Goal: Information Seeking & Learning: Learn about a topic

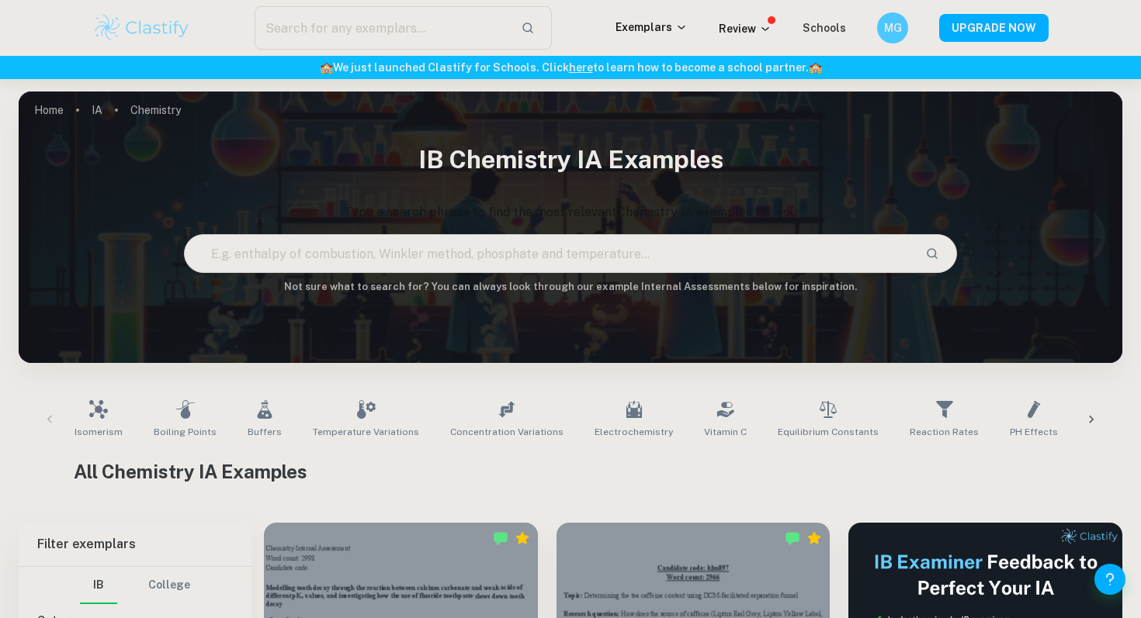
click at [162, 22] on img at bounding box center [141, 27] width 99 height 31
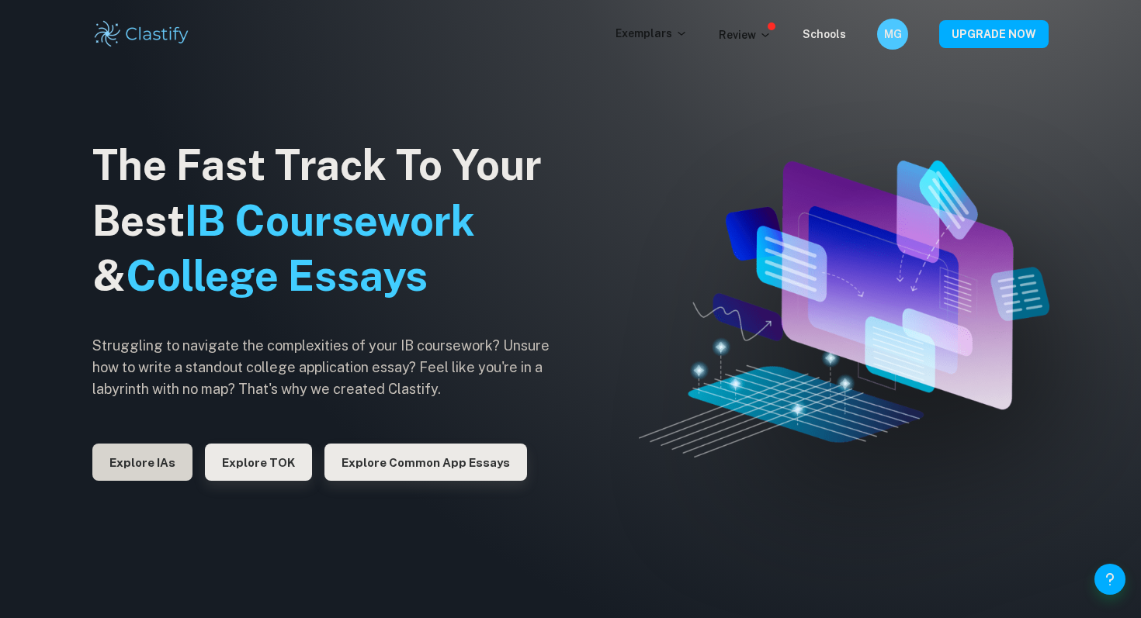
click at [167, 465] on button "Explore IAs" at bounding box center [142, 462] width 100 height 37
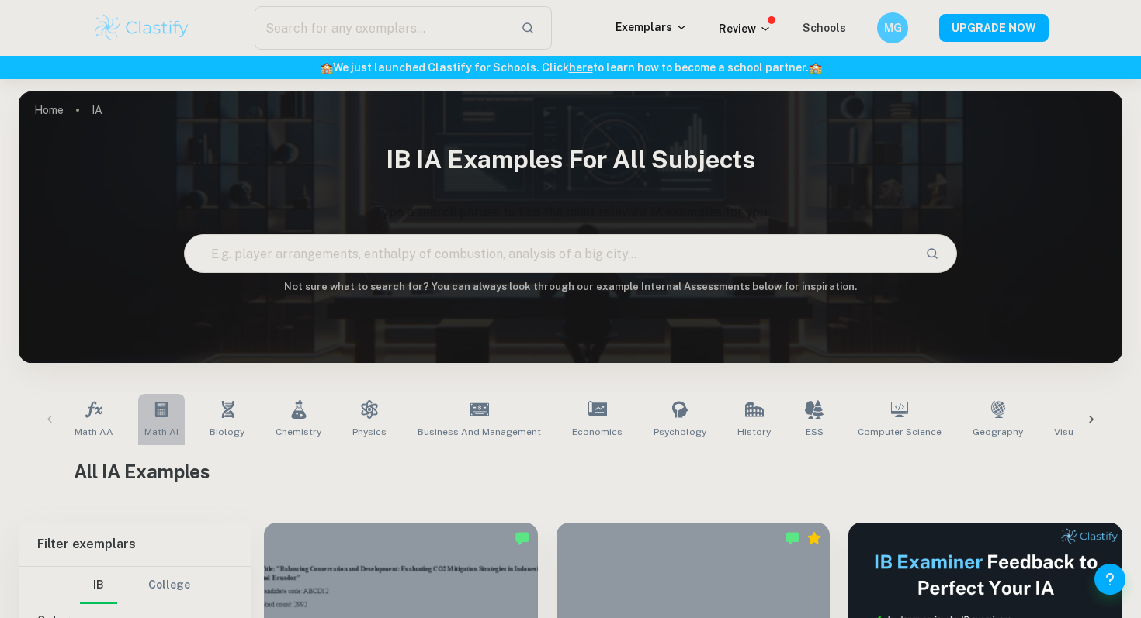
click at [175, 428] on span "Math AI" at bounding box center [161, 432] width 34 height 14
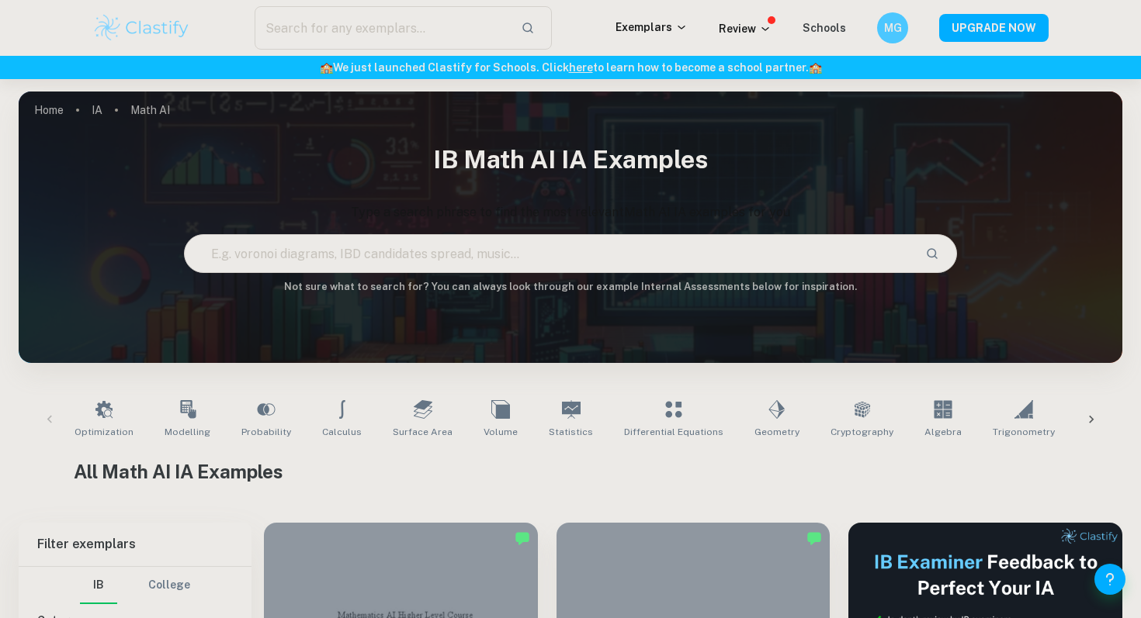
click at [40, 417] on div "Optimization Modelling Probability Calculus Surface Area Volume Statistics Diff…" at bounding box center [570, 419] width 1079 height 51
click at [48, 419] on div "Optimization Modelling Probability Calculus Surface Area Volume Statistics Diff…" at bounding box center [570, 419] width 1079 height 51
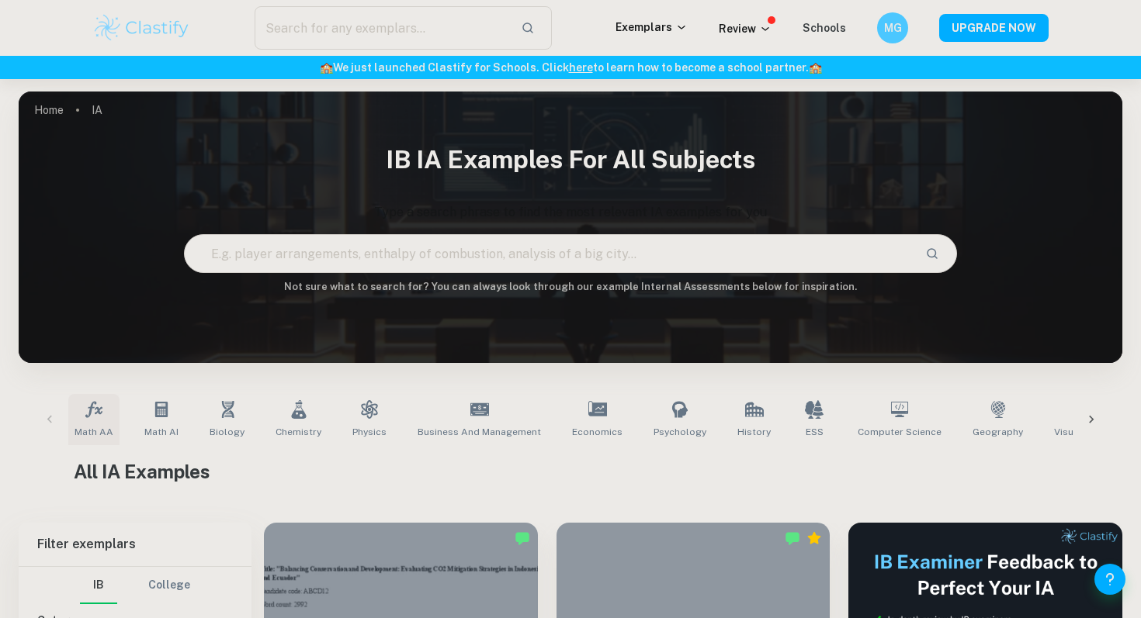
click at [92, 425] on span "Math AA" at bounding box center [93, 432] width 39 height 14
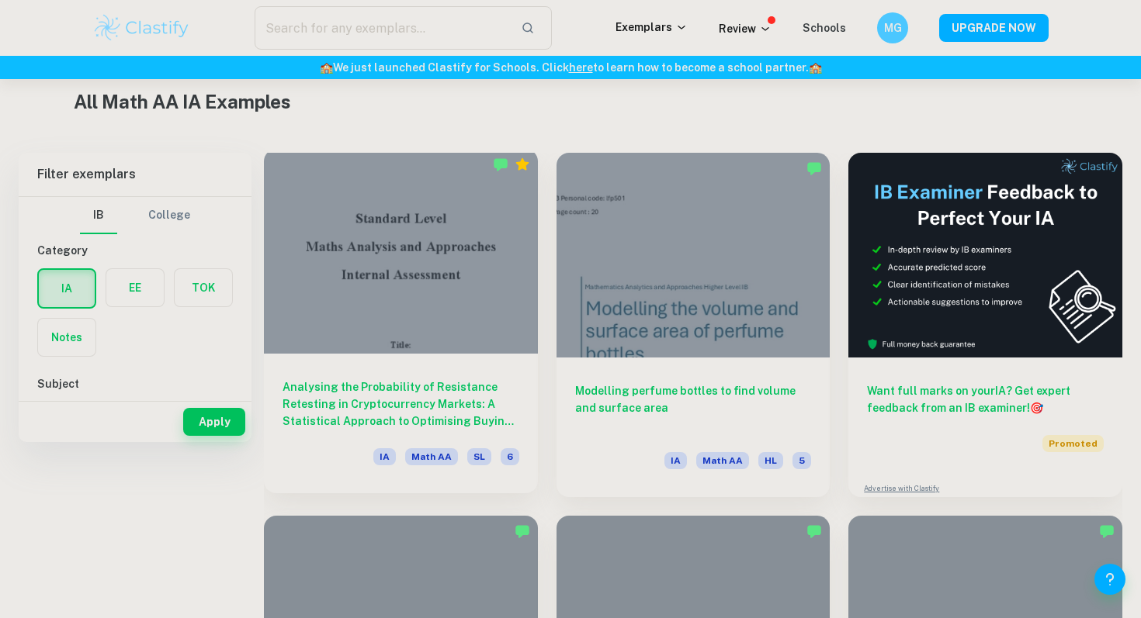
scroll to position [410, 0]
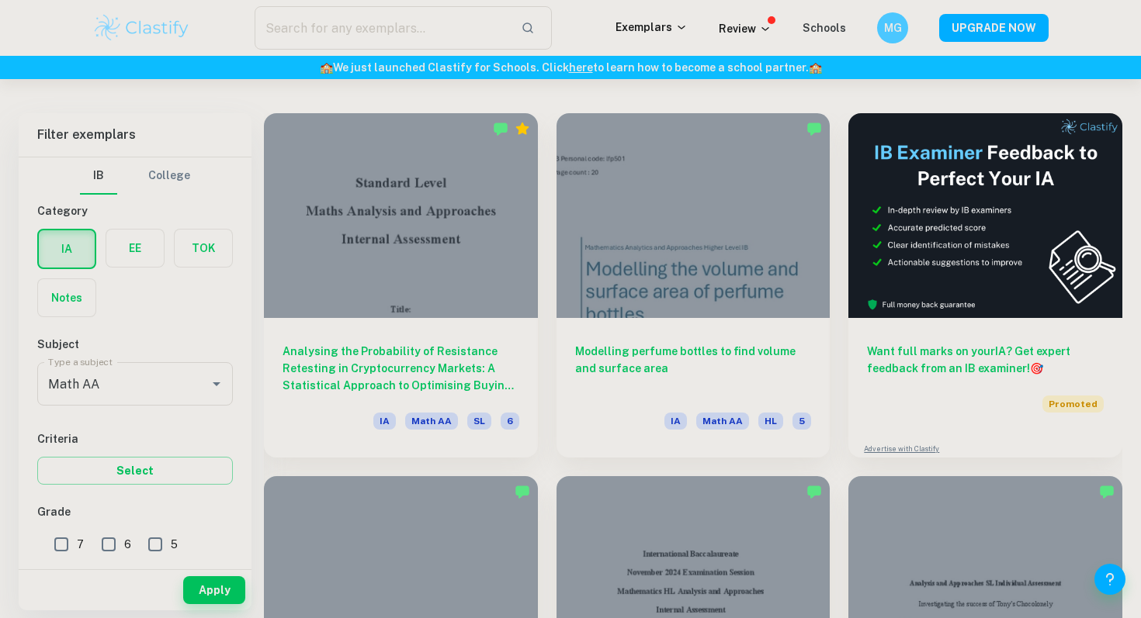
click at [65, 546] on input "7" at bounding box center [61, 544] width 31 height 31
checkbox input "true"
click at [115, 546] on input "6" at bounding box center [108, 544] width 31 height 31
click at [220, 594] on button "Apply" at bounding box center [214, 591] width 62 height 28
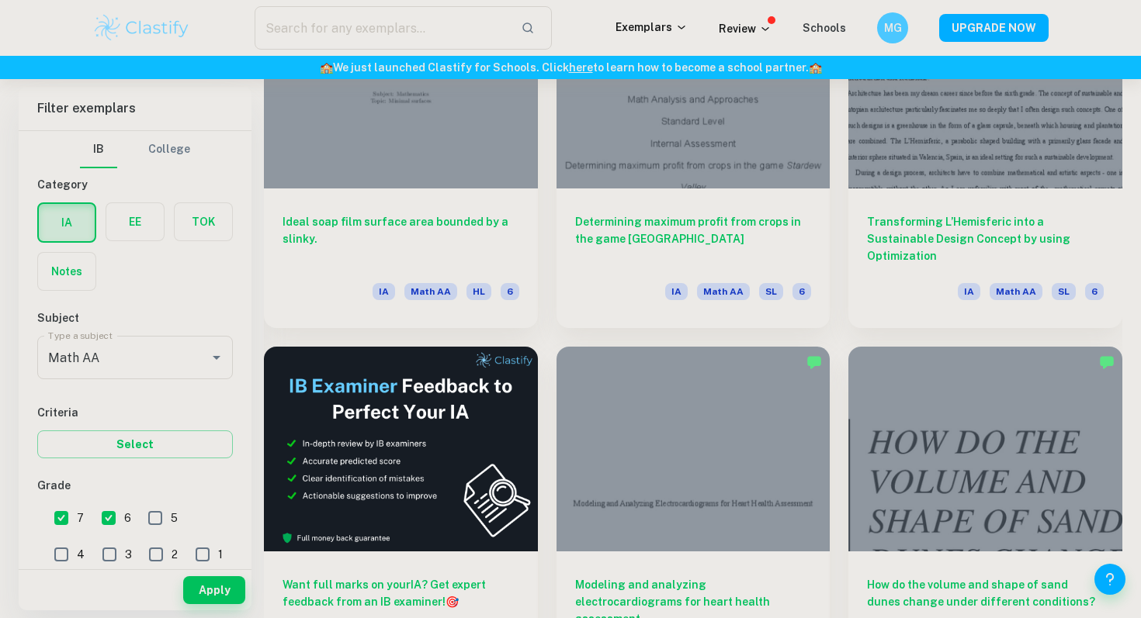
scroll to position [2461, 0]
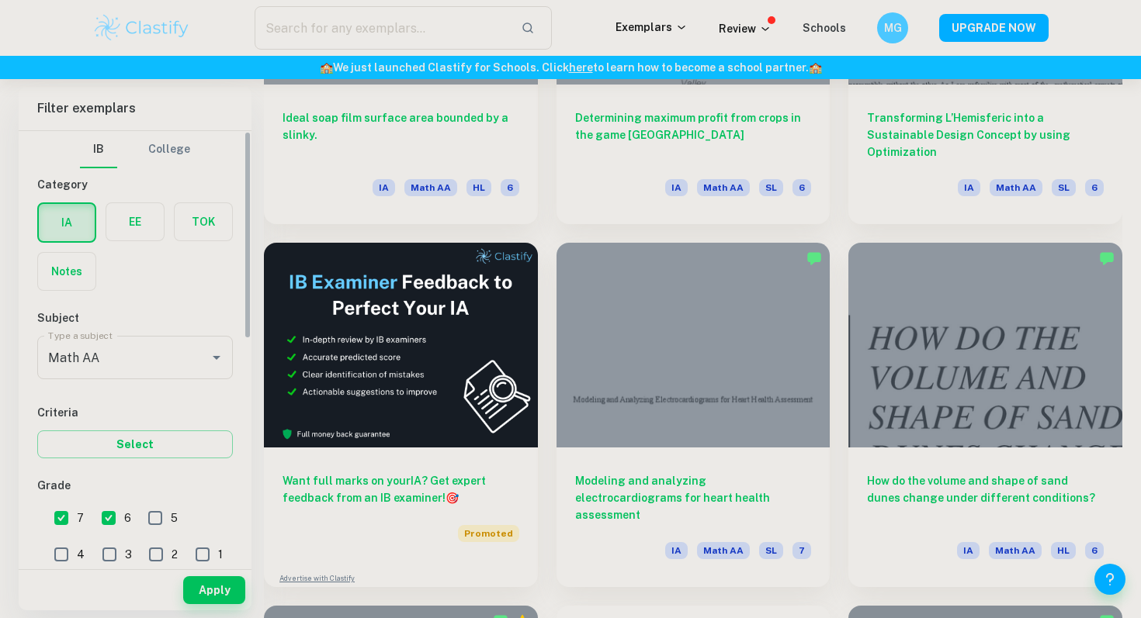
click at [99, 524] on input "6" at bounding box center [108, 518] width 31 height 31
checkbox input "false"
click at [200, 592] on button "Apply" at bounding box center [214, 591] width 62 height 28
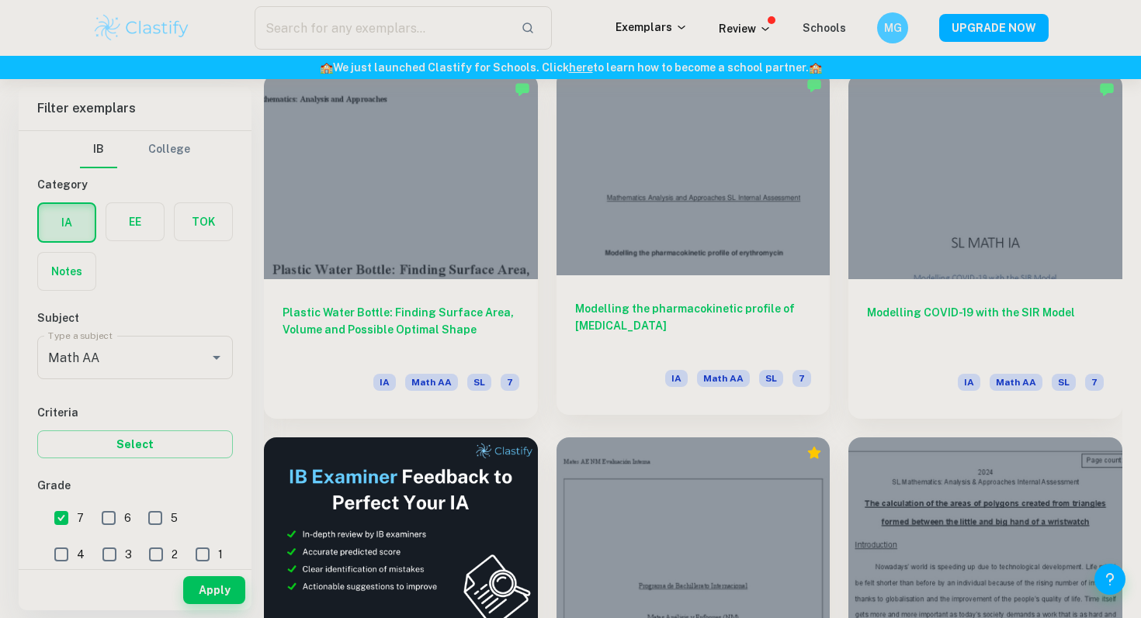
scroll to position [2271, 0]
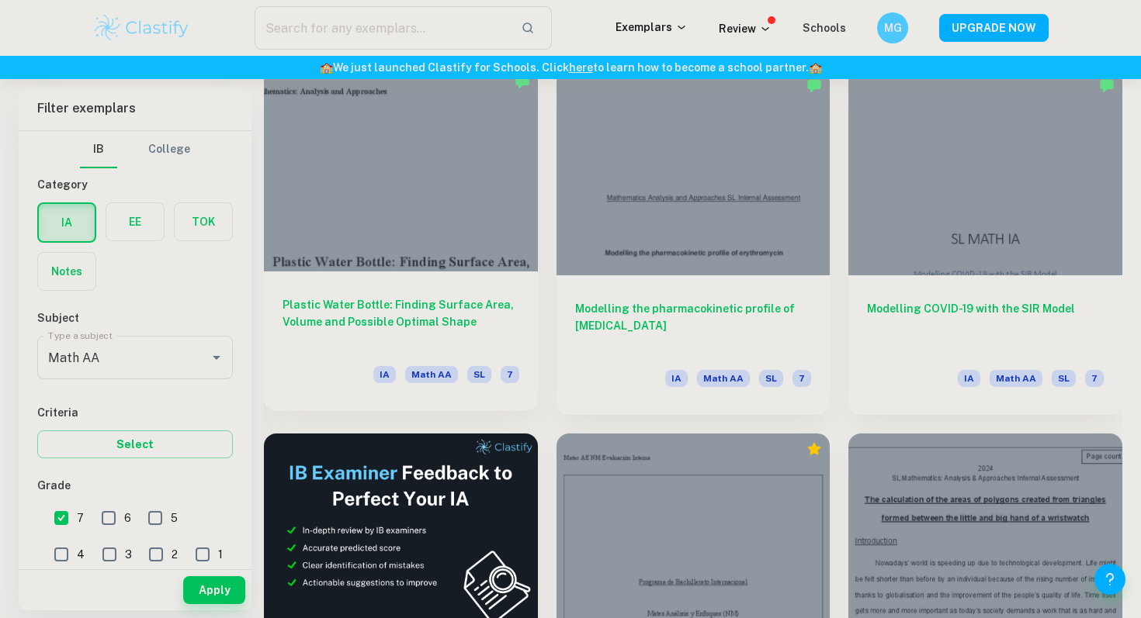
click at [430, 289] on div "Plastic Water Bottle: Finding Surface Area, Volume and Possible Optimal Shape I…" at bounding box center [401, 342] width 274 height 140
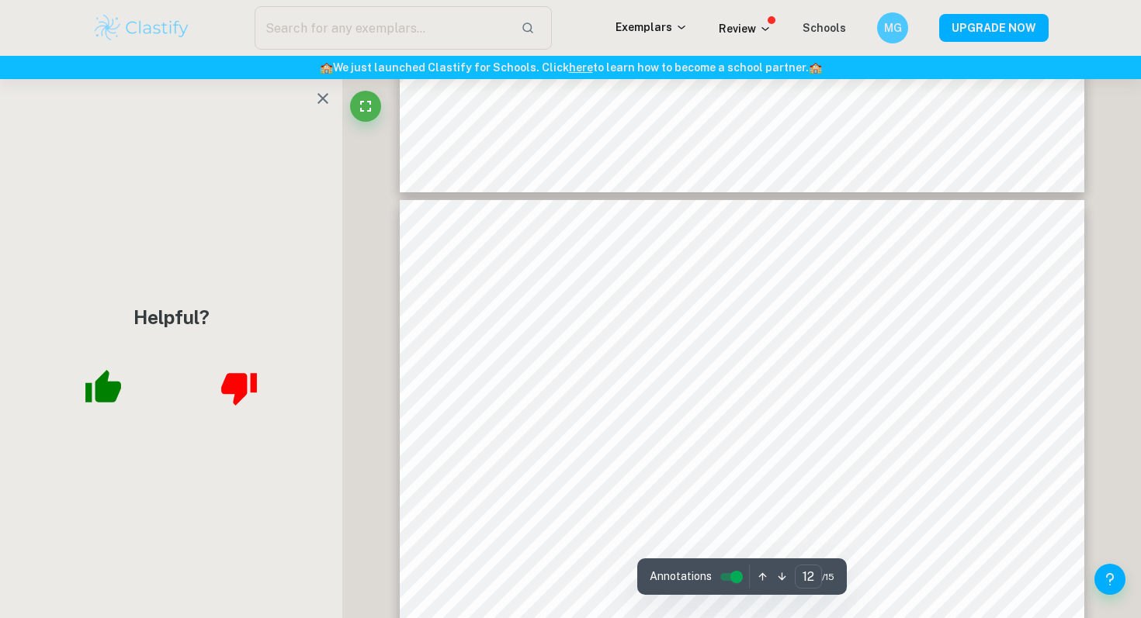
scroll to position [10967, 0]
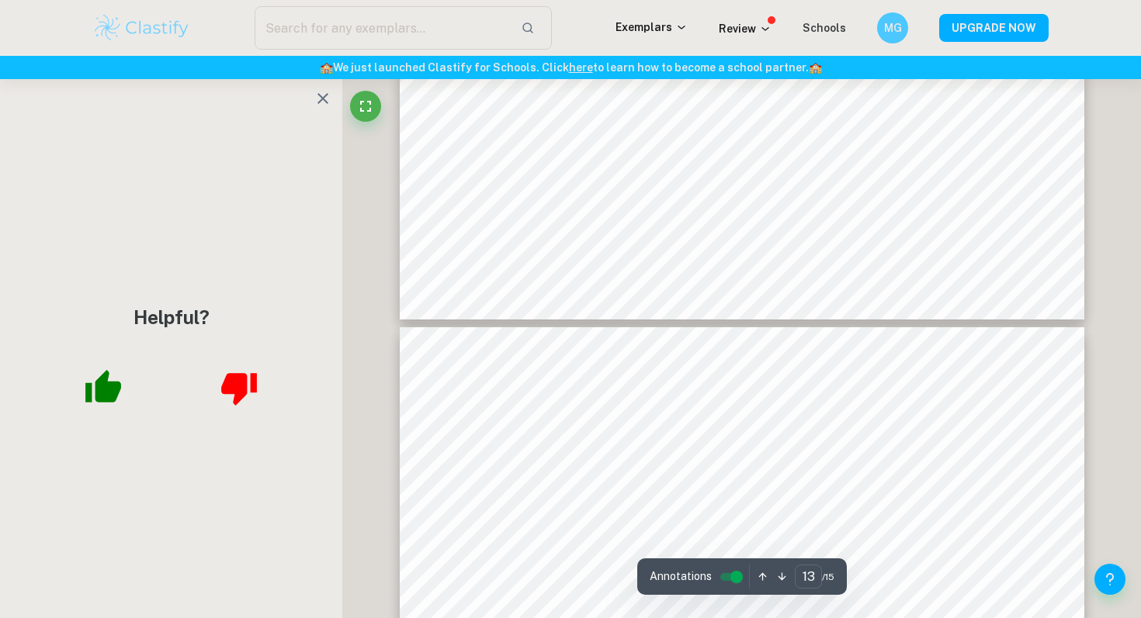
type input "14"
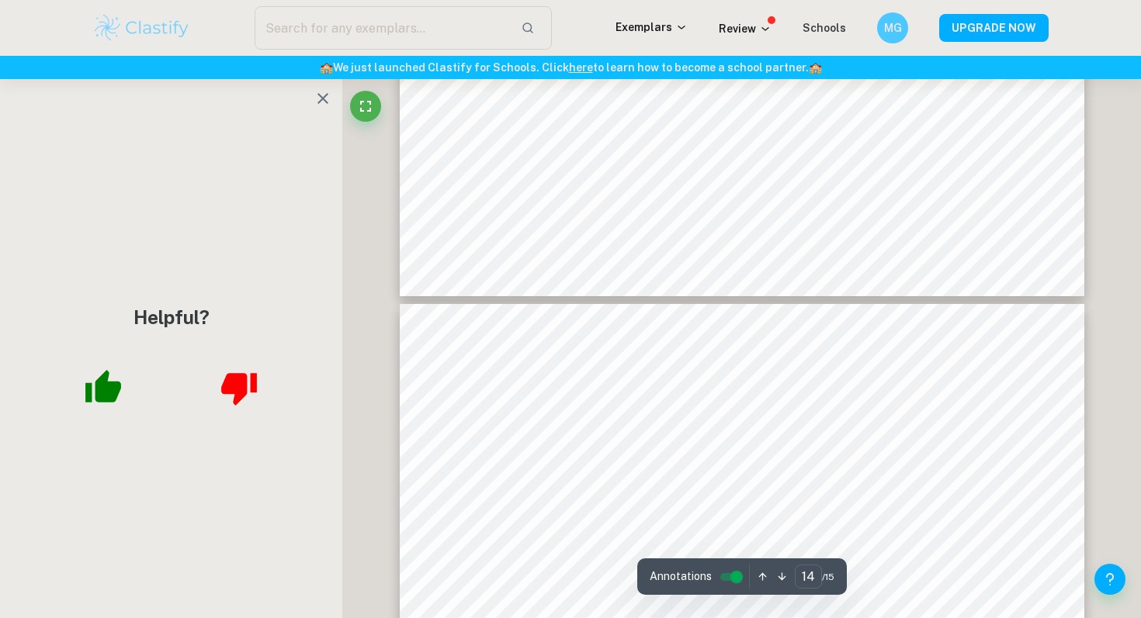
scroll to position [12822, 0]
